Goal: Task Accomplishment & Management: Manage account settings

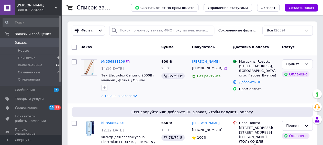
click at [109, 60] on link "№ 356881106" at bounding box center [113, 62] width 24 height 4
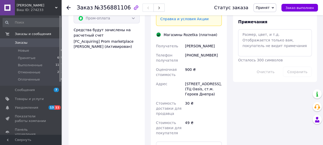
scroll to position [479, 0]
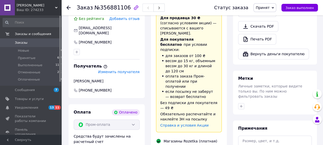
scroll to position [319, 0]
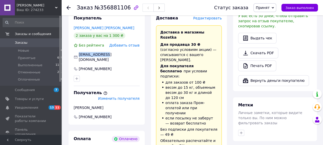
drag, startPoint x: 104, startPoint y: 46, endPoint x: 79, endPoint y: 46, distance: 25.6
click at [79, 52] on div "[EMAIL_ADDRESS][DOMAIN_NAME]" at bounding box center [106, 57] width 67 height 10
copy span "[EMAIL_ADDRESS][DOMAIN_NAME]"
click at [25, 58] on span "Принятые" at bounding box center [27, 58] width 18 height 5
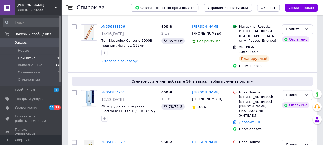
scroll to position [80, 0]
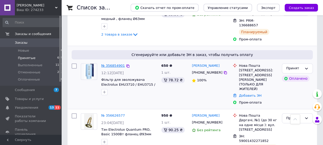
click at [112, 66] on link "№ 356854901" at bounding box center [113, 66] width 24 height 4
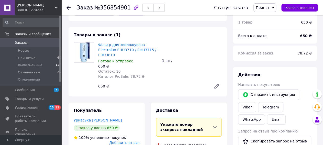
scroll to position [201, 0]
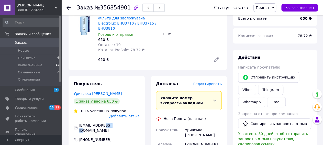
drag, startPoint x: 111, startPoint y: 111, endPoint x: 104, endPoint y: 111, distance: 6.9
click at [104, 123] on span "[EMAIL_ADDRESS][DOMAIN_NAME]" at bounding box center [95, 127] width 33 height 9
drag, startPoint x: 112, startPoint y: 111, endPoint x: 78, endPoint y: 112, distance: 34.3
click at [78, 123] on div "[EMAIL_ADDRESS][DOMAIN_NAME]" at bounding box center [106, 128] width 67 height 10
copy div "[EMAIL_ADDRESS][DOMAIN_NAME]"
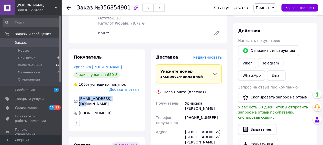
scroll to position [148, 0]
